Goal: Task Accomplishment & Management: Complete application form

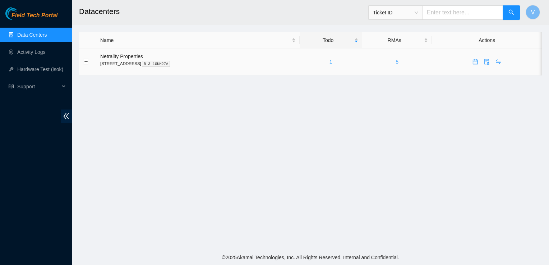
click at [332, 62] on link "1" at bounding box center [331, 62] width 3 height 6
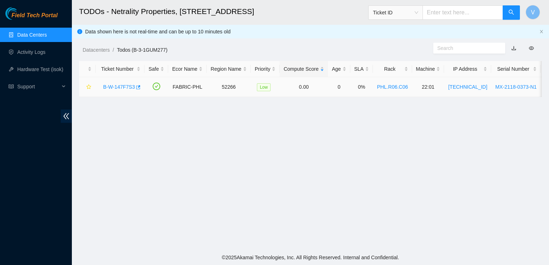
click at [129, 87] on link "B-W-147F7S3" at bounding box center [119, 87] width 32 height 6
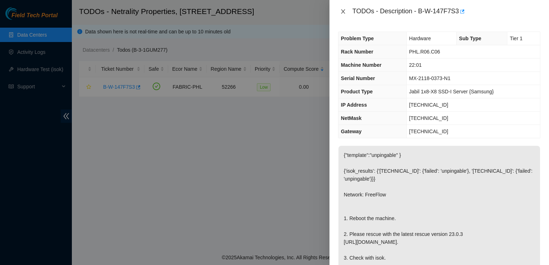
click at [342, 9] on icon "close" at bounding box center [343, 12] width 6 height 6
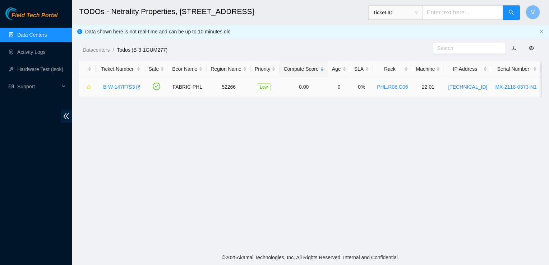
click at [119, 86] on link "B-W-147F7S3" at bounding box center [119, 87] width 32 height 6
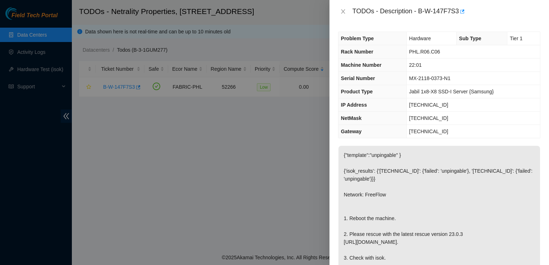
click at [345, 15] on div "TODOs - Description - B-W-147F7S3" at bounding box center [439, 12] width 202 height 12
click at [344, 10] on icon "close" at bounding box center [343, 12] width 6 height 6
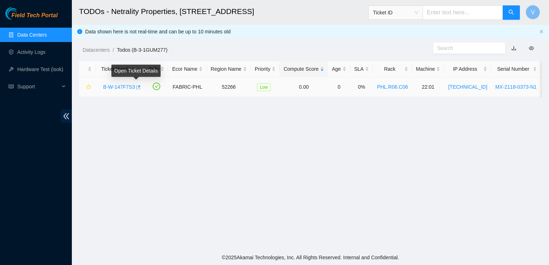
click at [135, 88] on icon "button" at bounding box center [137, 87] width 5 height 5
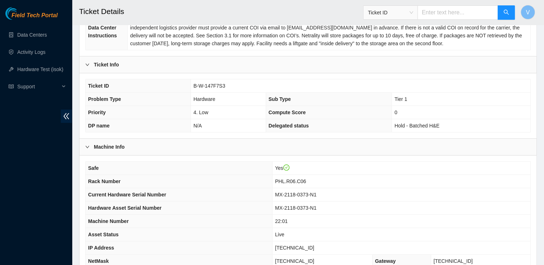
scroll to position [220, 0]
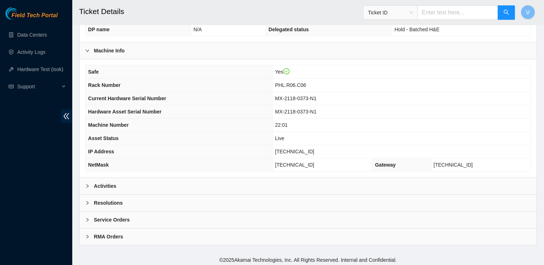
click at [134, 184] on div "Activities" at bounding box center [307, 186] width 457 height 17
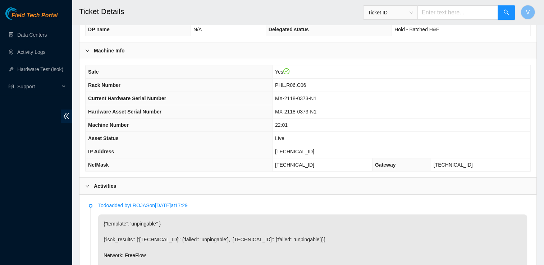
click at [134, 184] on div "Activities" at bounding box center [307, 186] width 457 height 17
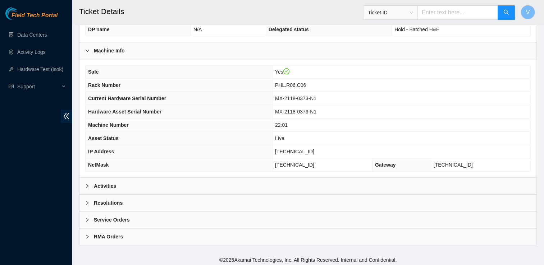
click at [134, 187] on div "Activities" at bounding box center [307, 186] width 457 height 17
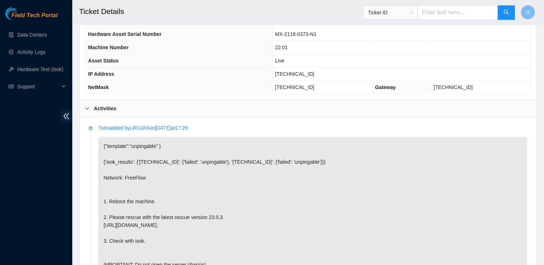
scroll to position [299, 0]
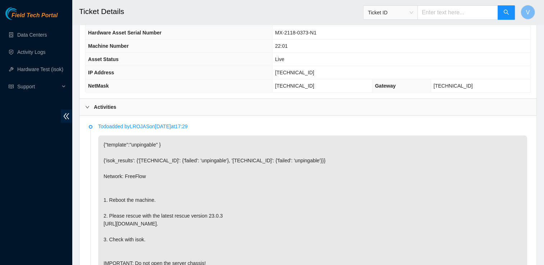
click at [358, 162] on p "{"template":"unpingable" } {'isok_results': {'184.25.204.174': {'failed': 'unpi…" at bounding box center [312, 203] width 429 height 137
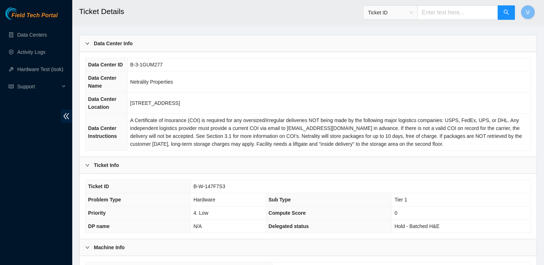
scroll to position [0, 0]
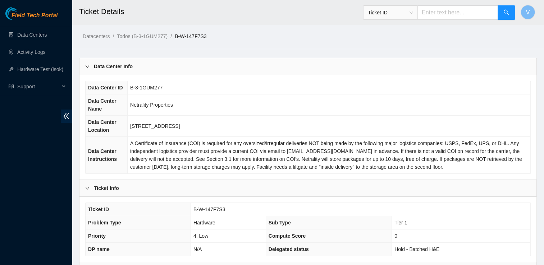
click at [468, 106] on td "Netrality Properties" at bounding box center [329, 105] width 403 height 21
drag, startPoint x: 210, startPoint y: 36, endPoint x: 177, endPoint y: 38, distance: 33.1
click at [177, 38] on ol "Datacenters / Todos (B-3-1GUM277) / B-W-147F7S3 /" at bounding box center [254, 36] width 343 height 8
copy link "B-W-147F7S3"
click at [492, 71] on div "Data Center Info" at bounding box center [307, 66] width 457 height 17
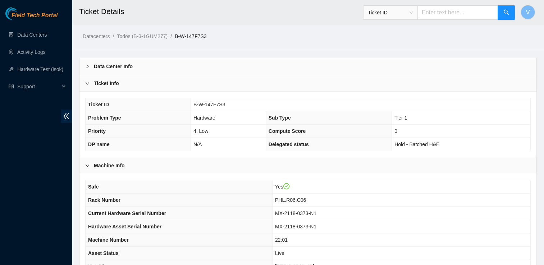
click at [184, 68] on div "Data Center Info" at bounding box center [307, 66] width 457 height 17
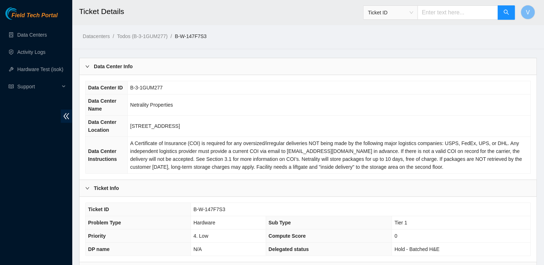
click at [465, 203] on td "B-W-147F7S3" at bounding box center [360, 209] width 340 height 13
drag, startPoint x: 225, startPoint y: 208, endPoint x: 192, endPoint y: 213, distance: 34.2
click at [192, 213] on td "B-W-147F7S3" at bounding box center [360, 209] width 340 height 13
copy span "B-W-147F7S3"
click at [516, 127] on td "401 N. Broad (Philadelphia)" at bounding box center [329, 126] width 403 height 21
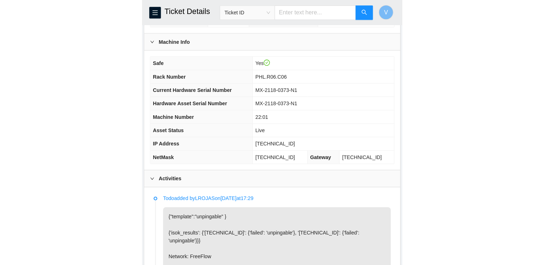
scroll to position [267, 0]
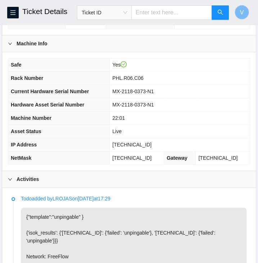
click at [138, 143] on span "[TECHNICAL_ID]" at bounding box center [131, 145] width 39 height 6
copy span "[TECHNICAL_ID]"
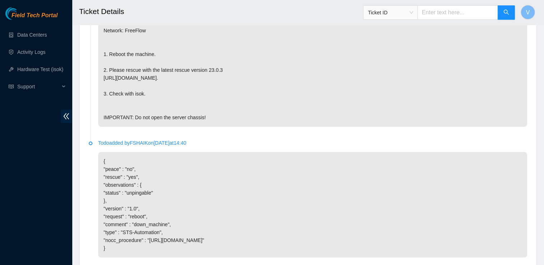
scroll to position [548, 0]
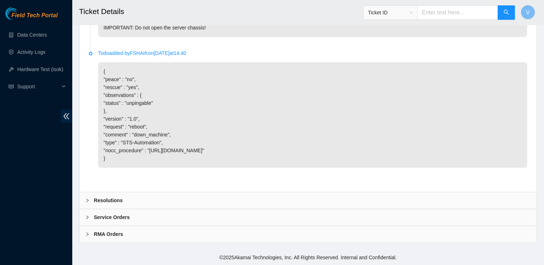
click at [150, 203] on div "Resolutions" at bounding box center [307, 200] width 457 height 17
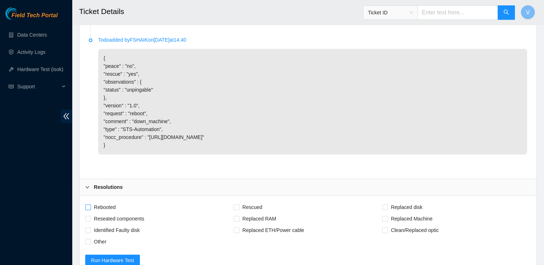
click at [91, 213] on span "Rebooted" at bounding box center [105, 208] width 28 height 12
click at [90, 210] on input "Rebooted" at bounding box center [87, 206] width 5 height 5
checkbox input "true"
click at [257, 213] on span "Rescued" at bounding box center [252, 208] width 26 height 12
click at [239, 210] on input "Rescued" at bounding box center [236, 206] width 5 height 5
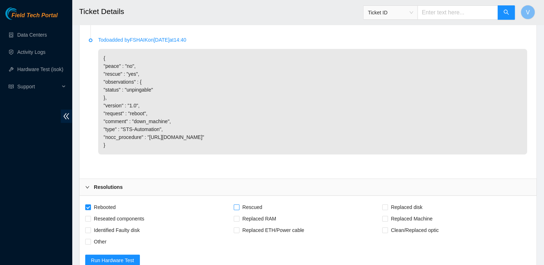
checkbox input "true"
click at [105, 225] on span "Reseated components" at bounding box center [119, 219] width 56 height 12
click at [90, 221] on input "Reseated components" at bounding box center [87, 218] width 5 height 5
checkbox input "true"
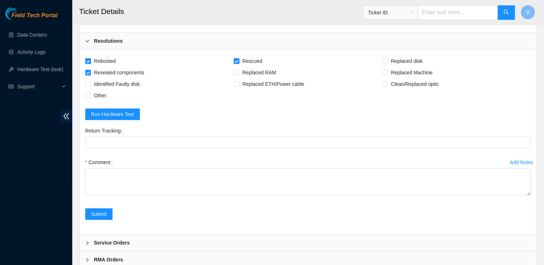
scroll to position [694, 0]
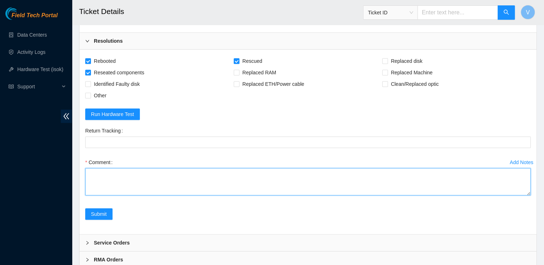
click at [153, 189] on textarea "Comment" at bounding box center [307, 181] width 445 height 27
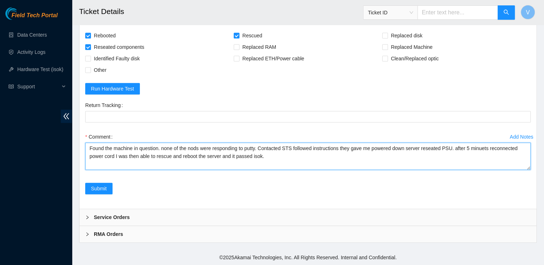
scroll to position [733, 0]
paste textarea "184.25.204.175 : passed: ok"
type textarea "Found the machine in question. none of the nods were responding to putty. Conta…"
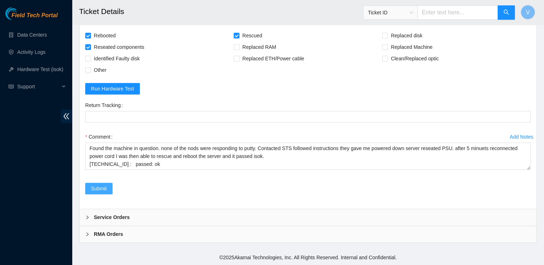
click at [93, 192] on span "Submit" at bounding box center [99, 189] width 16 height 8
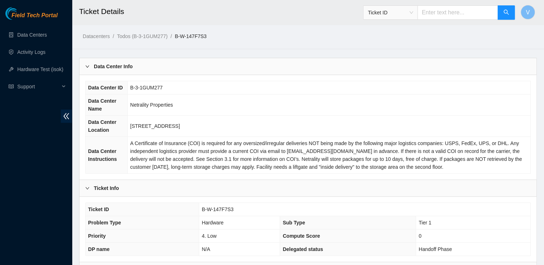
click at [93, 192] on div "Ticket Info" at bounding box center [307, 188] width 457 height 17
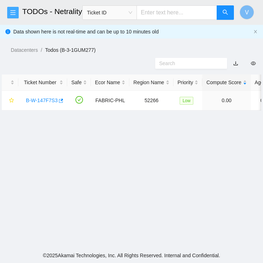
click at [13, 14] on icon "menu" at bounding box center [13, 13] width 6 height 6
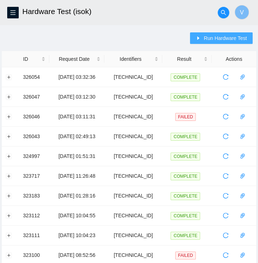
click at [208, 35] on span "Run Hardware Test" at bounding box center [224, 38] width 43 height 8
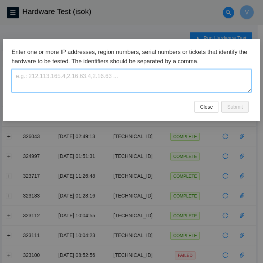
click at [134, 72] on textarea at bounding box center [132, 80] width 240 height 23
paste textarea "[TECHNICAL_ID]"
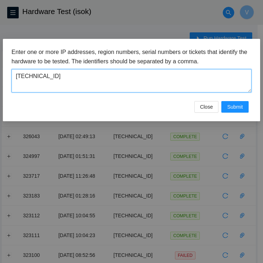
type textarea "[TECHNICAL_ID]"
click at [155, 78] on textarea "[TECHNICAL_ID]" at bounding box center [132, 80] width 240 height 23
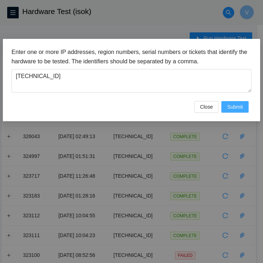
click at [232, 106] on span "Submit" at bounding box center [235, 107] width 16 height 8
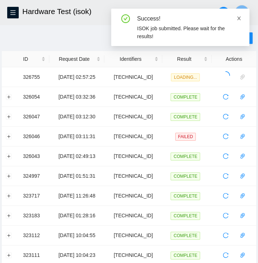
click at [238, 15] on span at bounding box center [238, 18] width 5 height 6
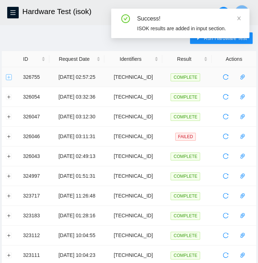
click at [8, 77] on button "Expand row" at bounding box center [9, 77] width 6 height 6
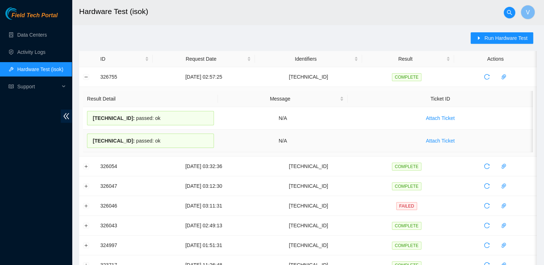
drag, startPoint x: 164, startPoint y: 143, endPoint x: 88, endPoint y: 147, distance: 76.0
click at [88, 147] on div "[TECHNICAL_ID] : passed: ok" at bounding box center [150, 141] width 127 height 14
copy div "[TECHNICAL_ID] : passed: ok"
